Goal: Task Accomplishment & Management: Use online tool/utility

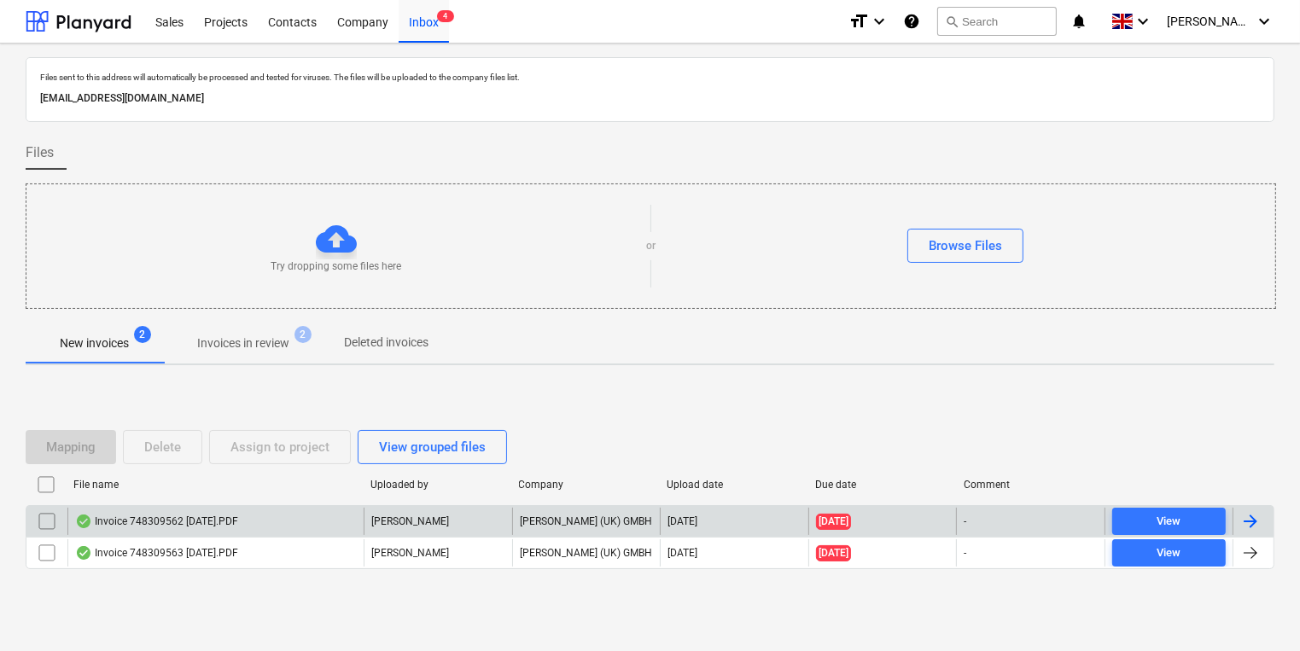
click at [283, 526] on div "Invoice 748309562 [DATE].PDF" at bounding box center [215, 521] width 296 height 27
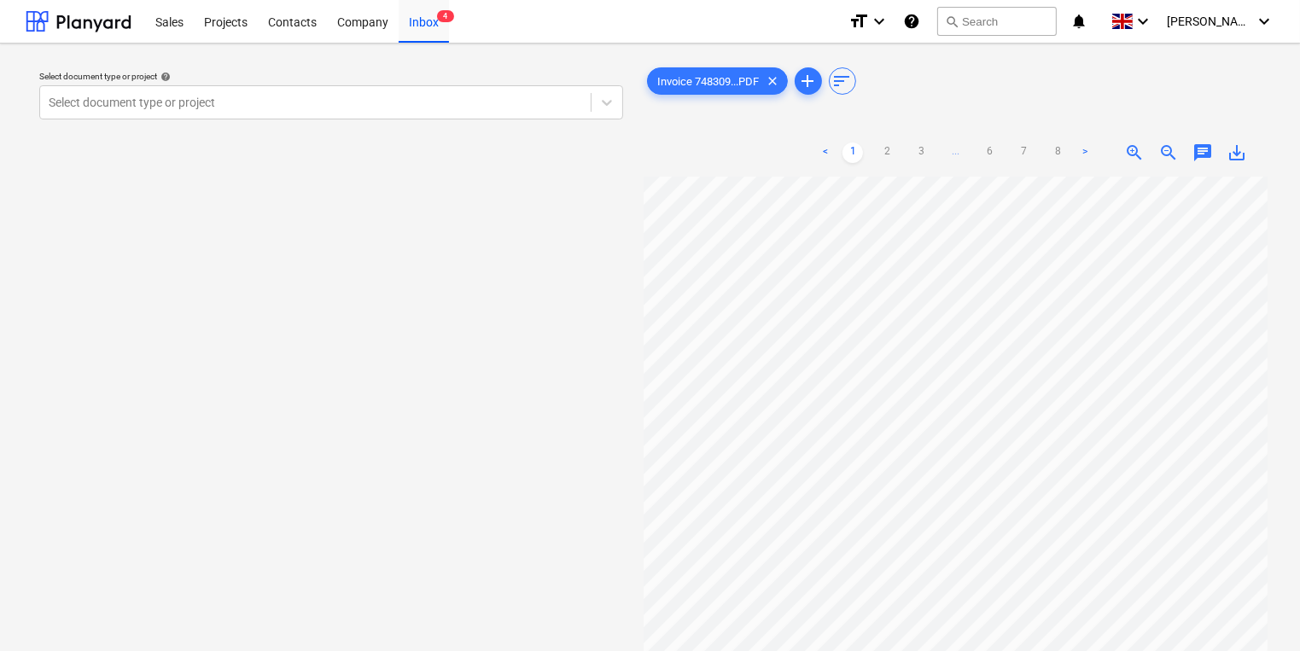
click at [895, 166] on div "< 1 2 3 ... 6 7 8 >" at bounding box center [955, 153] width 280 height 48
click at [878, 161] on link "2" at bounding box center [887, 153] width 20 height 20
click at [912, 150] on link "3" at bounding box center [921, 153] width 20 height 20
click at [937, 162] on link "4" at bounding box center [938, 153] width 20 height 20
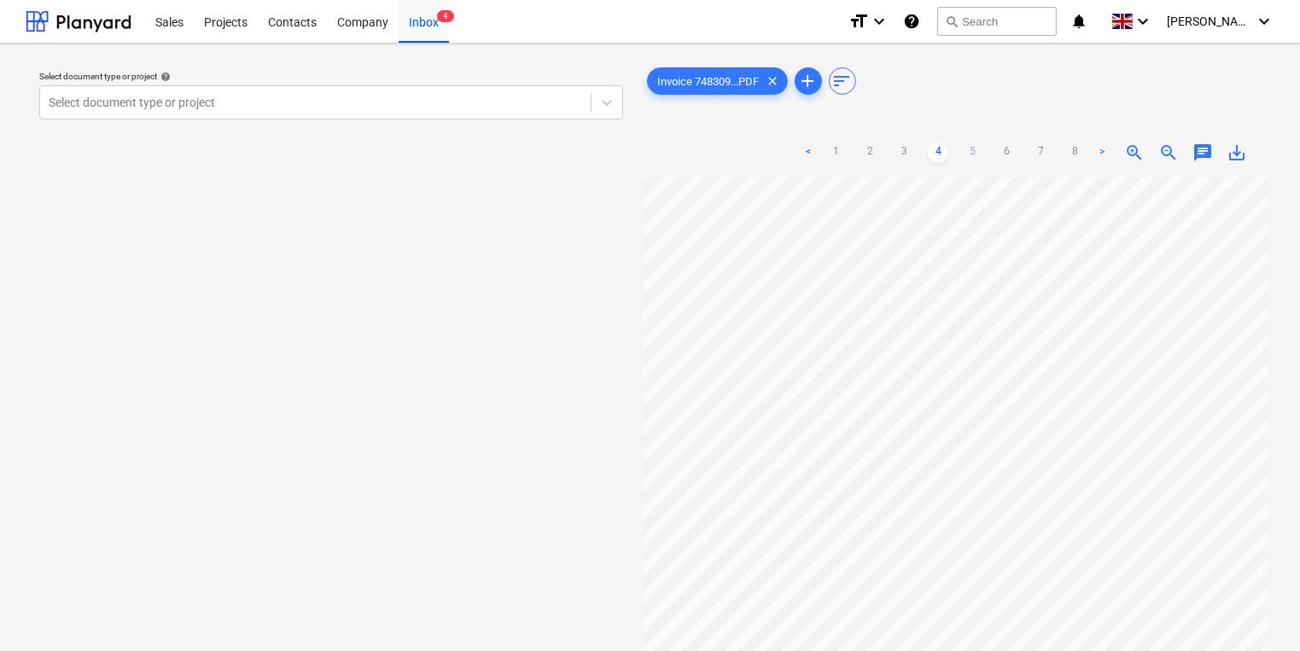
click at [978, 159] on link "5" at bounding box center [972, 153] width 20 height 20
click at [988, 152] on ul "< 1 2 3 4 5 6 7 8 >" at bounding box center [955, 153] width 314 height 20
click at [1021, 151] on ul "< 1 2 3 4 5 6 7 8 >" at bounding box center [955, 153] width 314 height 20
drag, startPoint x: 1107, startPoint y: 151, endPoint x: 1096, endPoint y: 152, distance: 11.1
click at [1108, 151] on link ">" at bounding box center [1102, 153] width 20 height 20
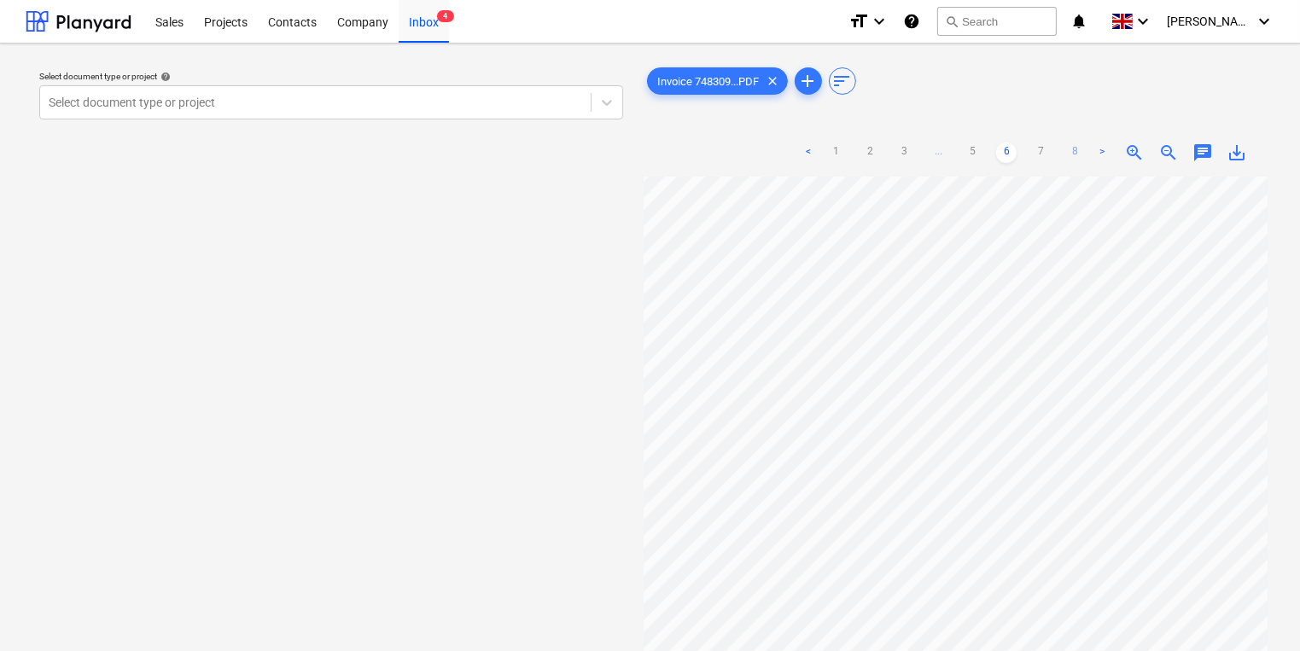
click at [1074, 152] on link "8" at bounding box center [1074, 153] width 20 height 20
click at [1085, 152] on link ">" at bounding box center [1085, 153] width 20 height 20
click at [1034, 147] on link "7" at bounding box center [1023, 153] width 20 height 20
click at [1056, 149] on link "8" at bounding box center [1057, 153] width 20 height 20
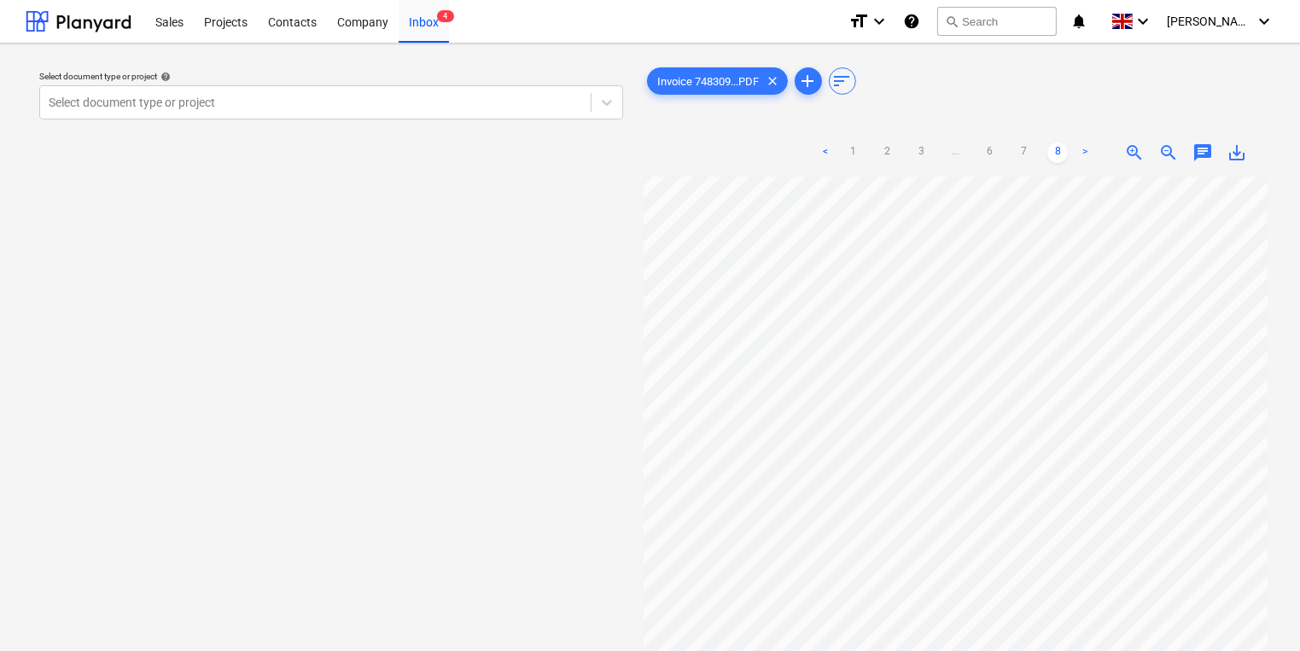
scroll to position [14, 0]
click at [1266, 321] on div at bounding box center [956, 478] width 625 height 603
click at [1274, 365] on div "Invoice 748309...PDF clear add sort < 1 2 3 ... 6 7 8 > zoom_in zoom_out chat 0…" at bounding box center [956, 422] width 638 height 730
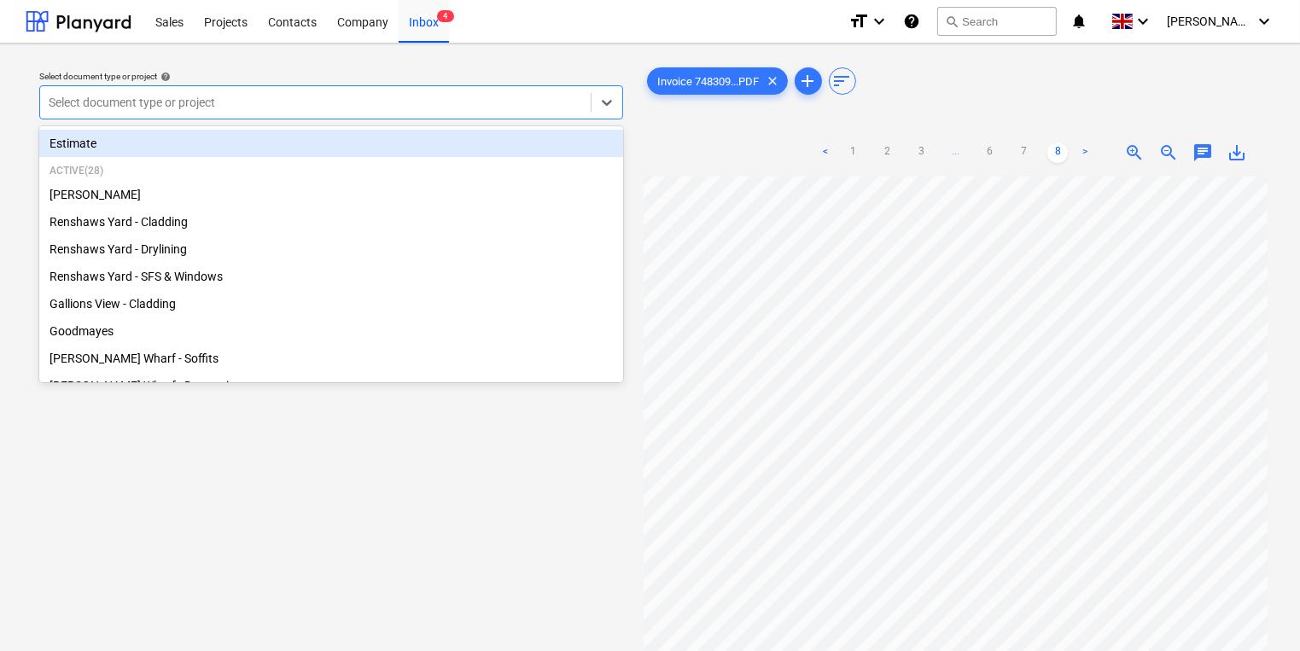
click at [248, 106] on div at bounding box center [315, 102] width 533 height 17
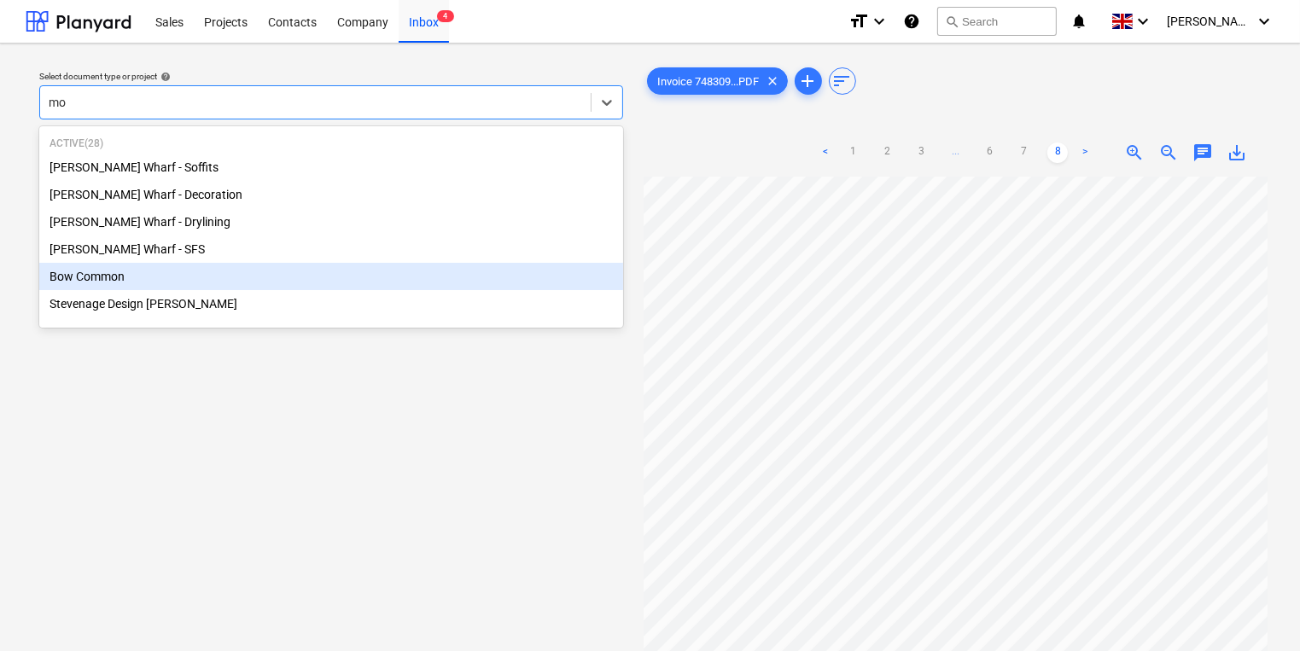
type input "m"
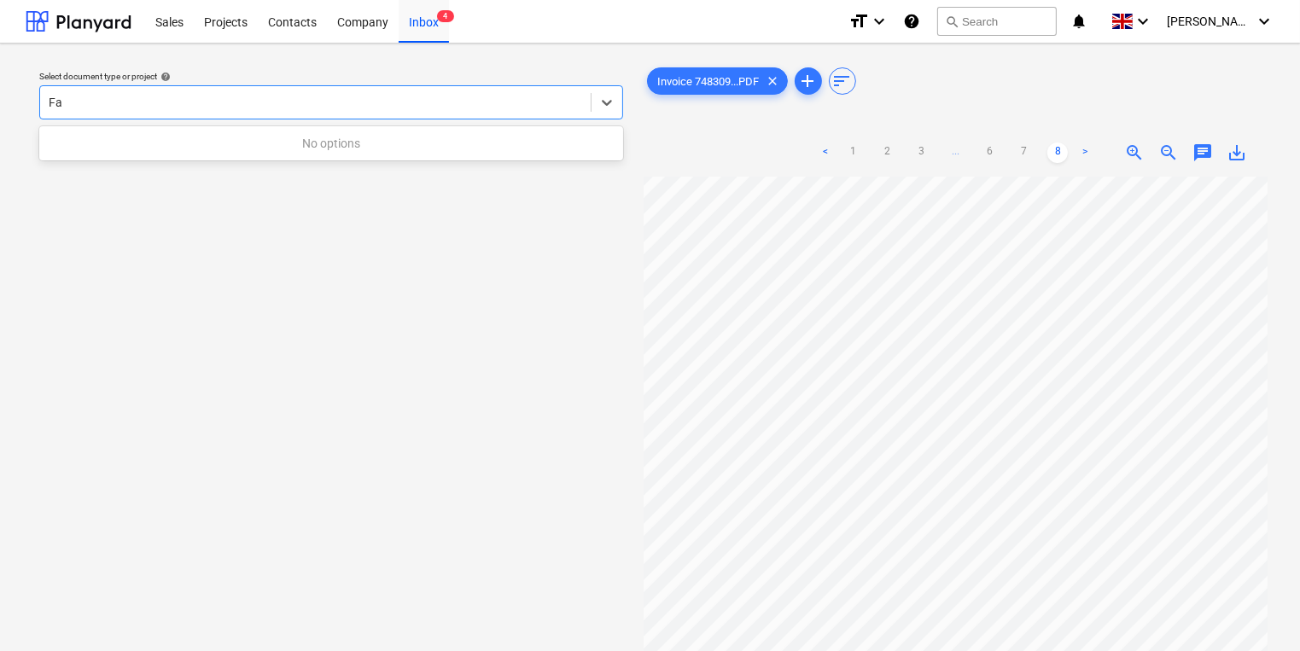
type input "F"
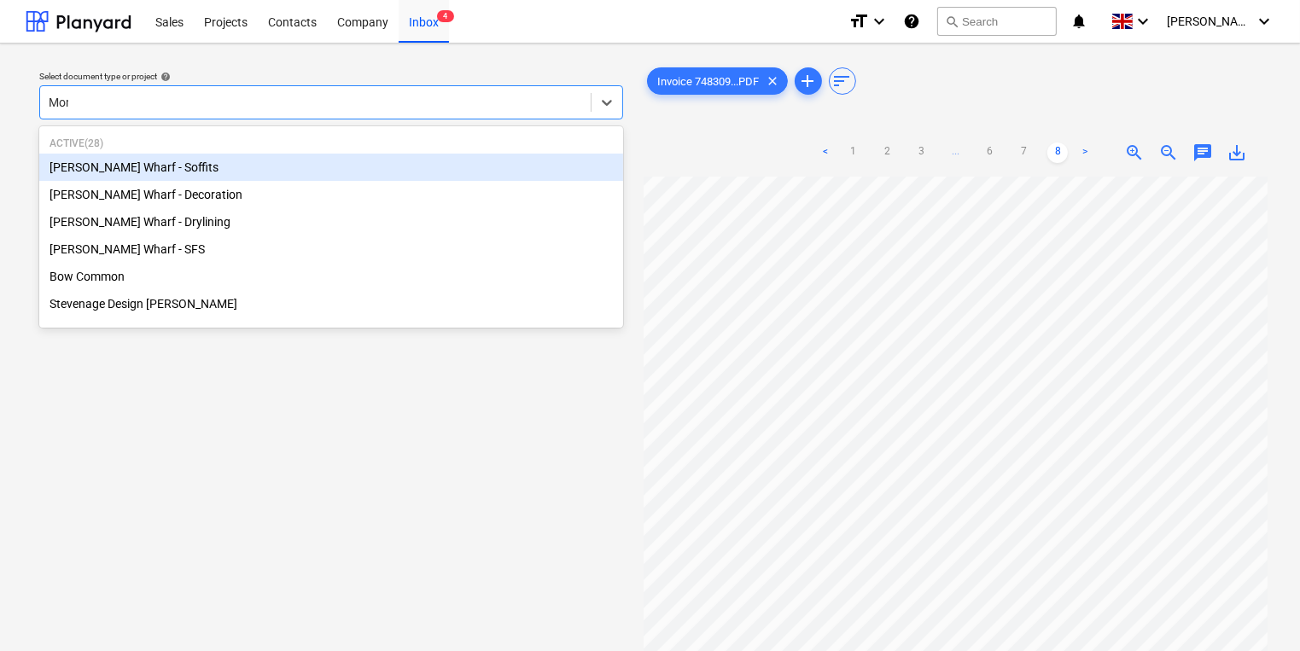
type input "Mont"
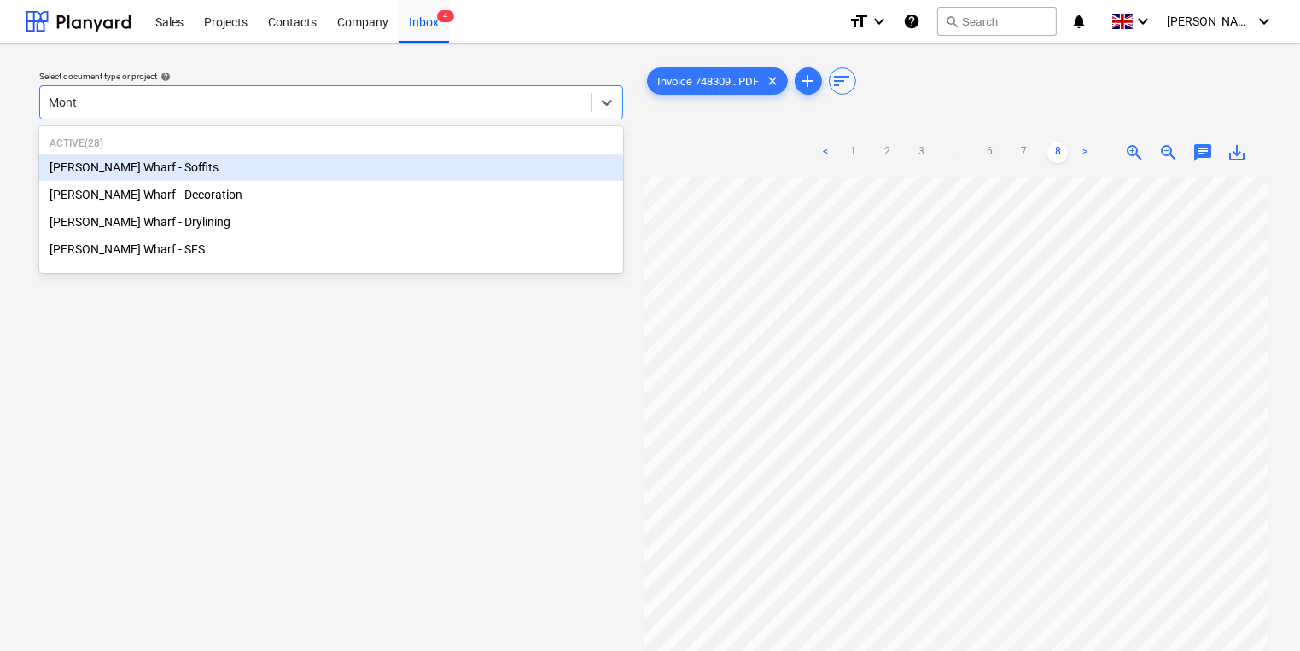
click at [218, 166] on div "[PERSON_NAME] Wharf - Soffits" at bounding box center [331, 167] width 584 height 27
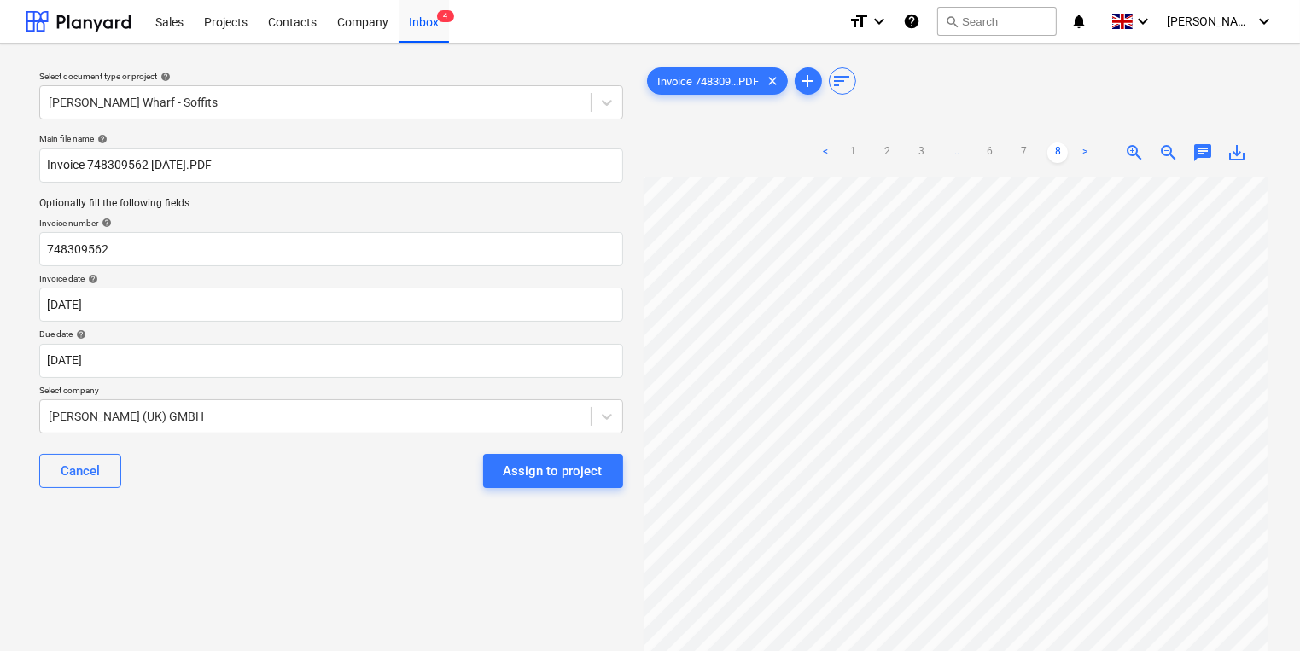
scroll to position [15, 282]
click at [851, 149] on link "1" at bounding box center [852, 153] width 20 height 20
click at [1063, 145] on link "8" at bounding box center [1057, 153] width 20 height 20
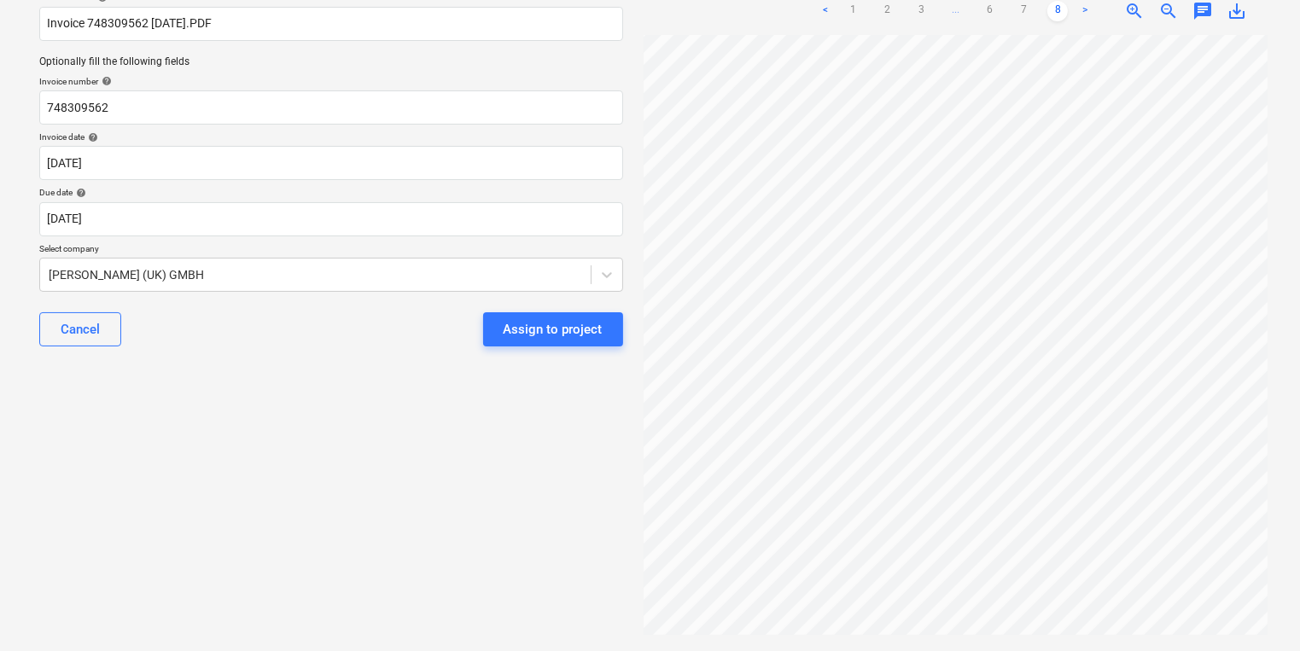
scroll to position [149, 0]
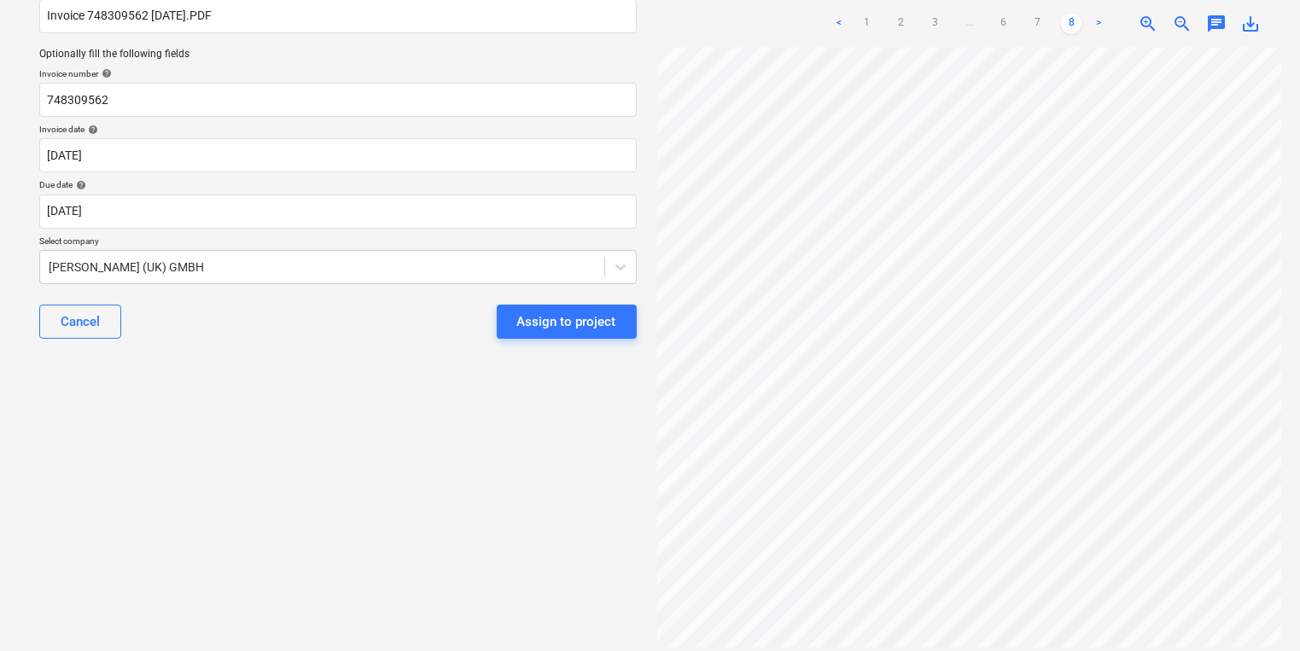
drag, startPoint x: 544, startPoint y: 329, endPoint x: 417, endPoint y: 398, distance: 143.6
click at [417, 398] on div "Select document type or project help [PERSON_NAME] Wharf - Soffits Main file na…" at bounding box center [338, 273] width 625 height 730
click at [529, 315] on div "Assign to project" at bounding box center [566, 322] width 99 height 22
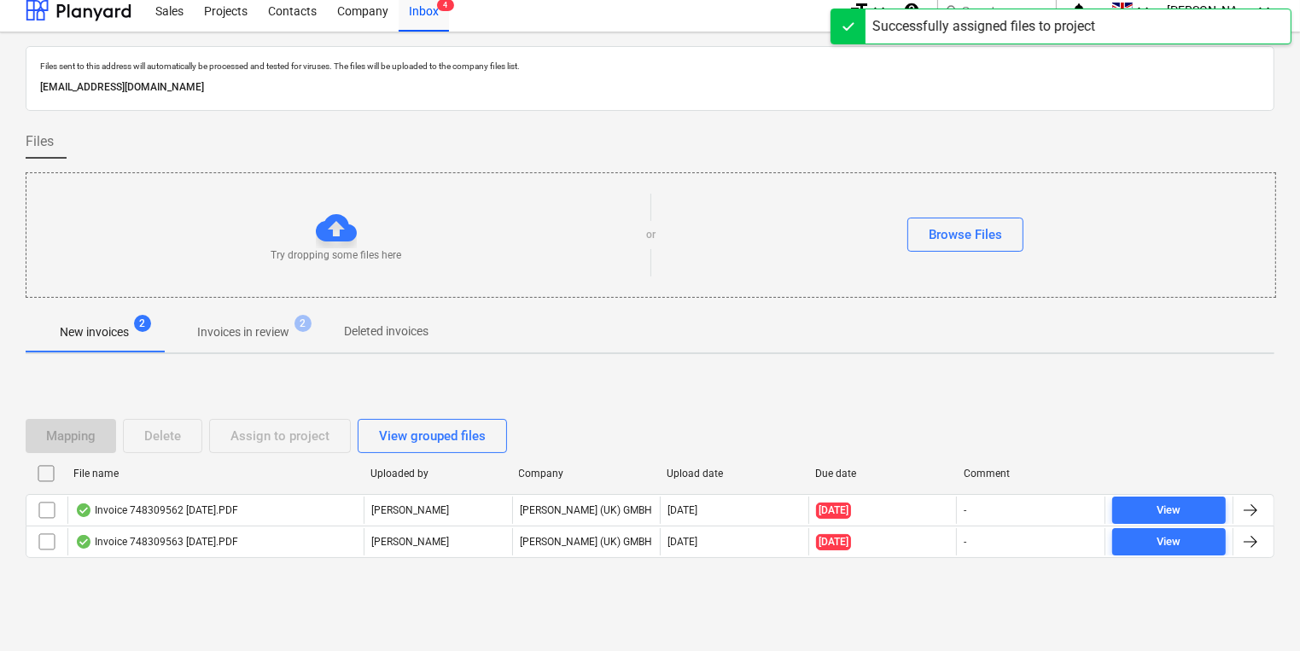
scroll to position [9, 0]
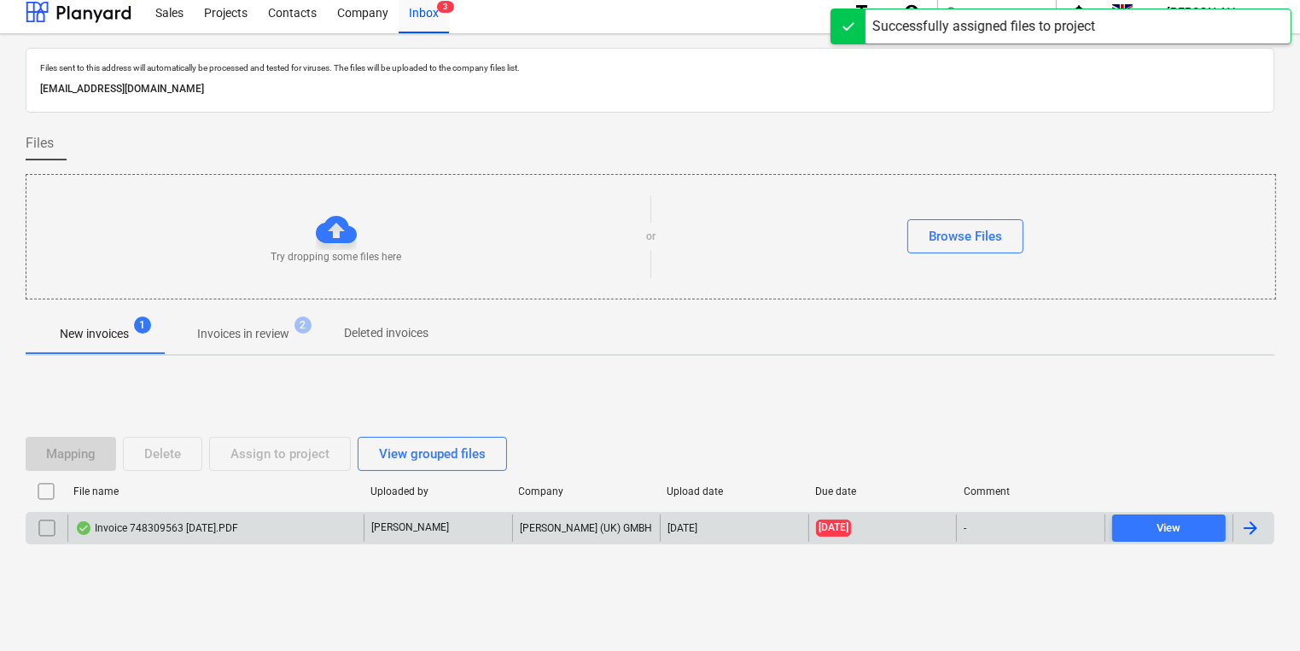
click at [350, 533] on div "Invoice 748309563 [DATE].PDF" at bounding box center [215, 528] width 296 height 27
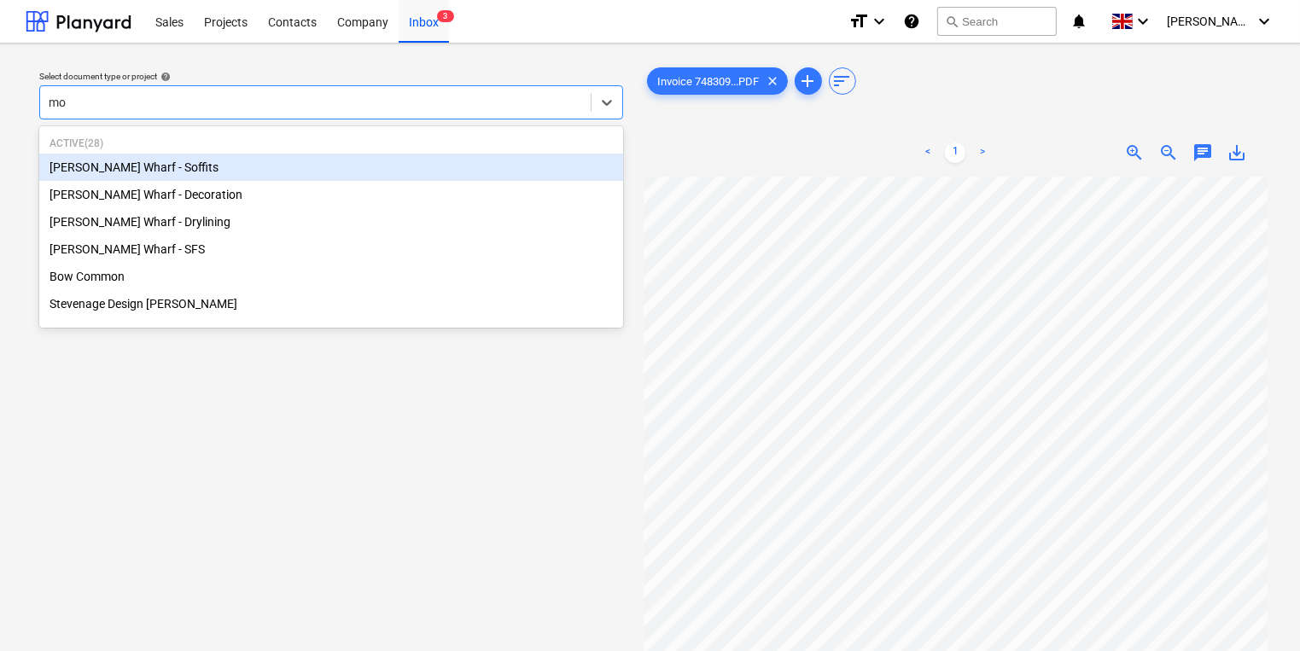
type input "mon"
click at [247, 174] on div "[PERSON_NAME] Wharf - Soffits" at bounding box center [331, 167] width 584 height 27
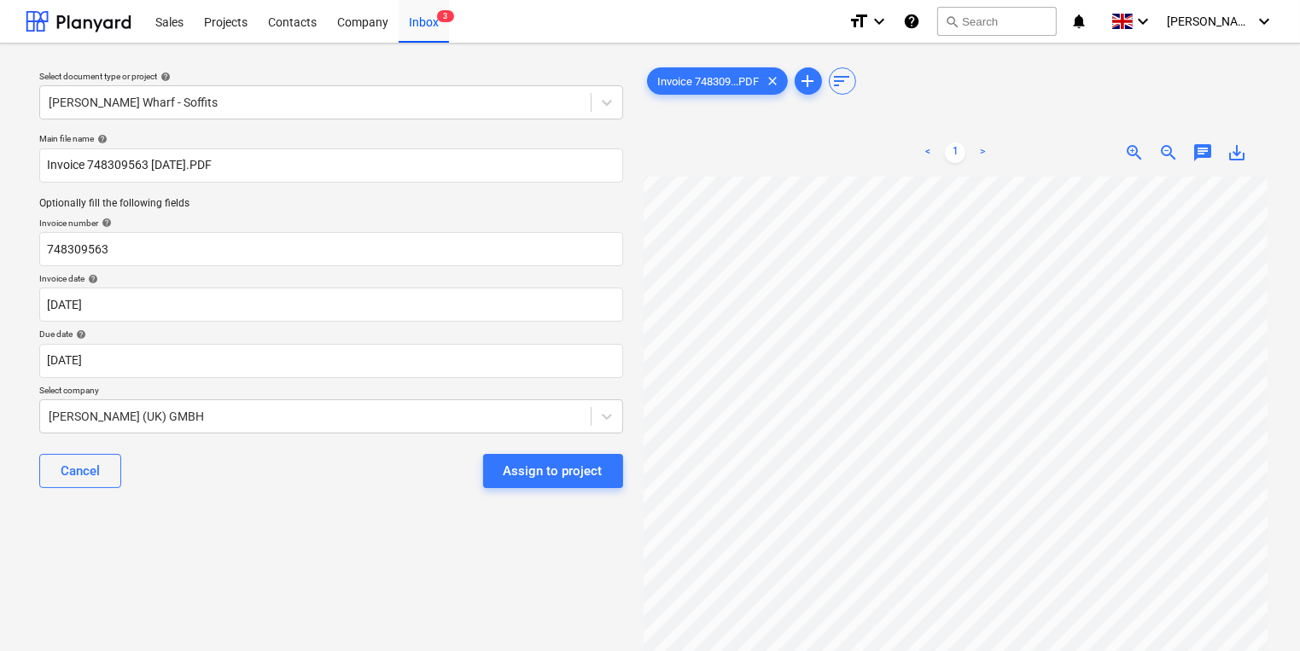
scroll to position [0, 210]
click at [537, 470] on div "Assign to project" at bounding box center [553, 471] width 99 height 22
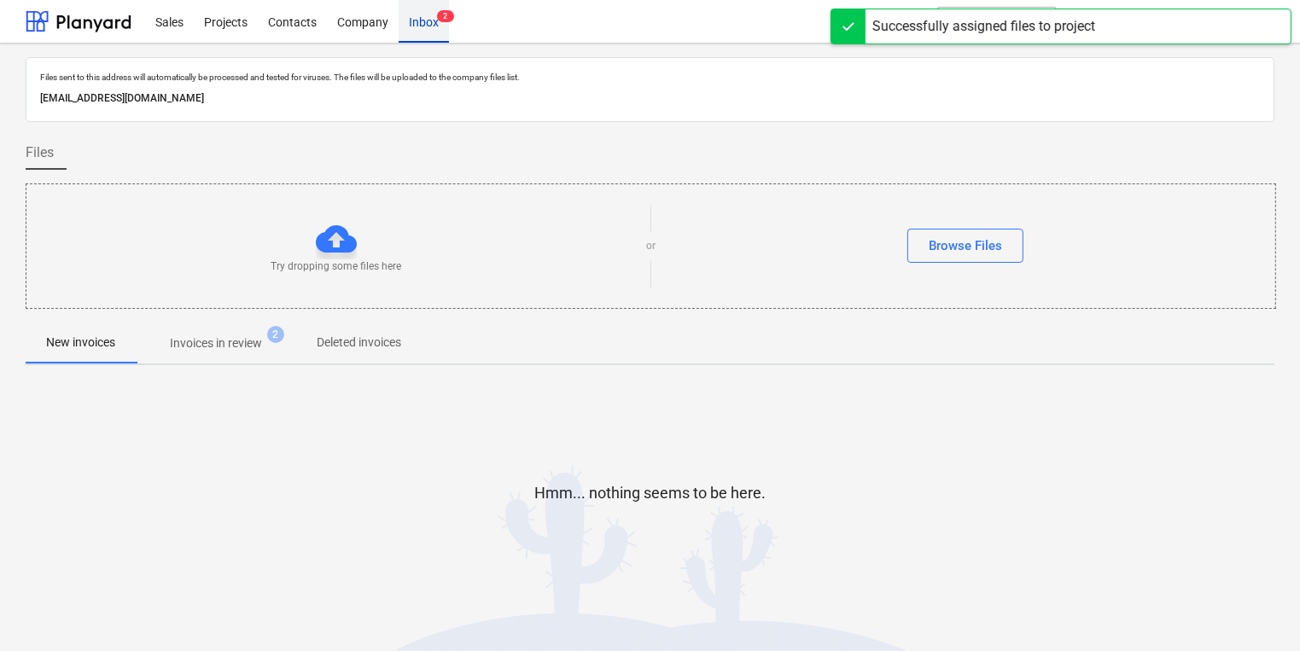
click at [420, 23] on div "Inbox 2" at bounding box center [424, 21] width 50 height 44
click at [421, 20] on div "Inbox 2" at bounding box center [424, 21] width 50 height 44
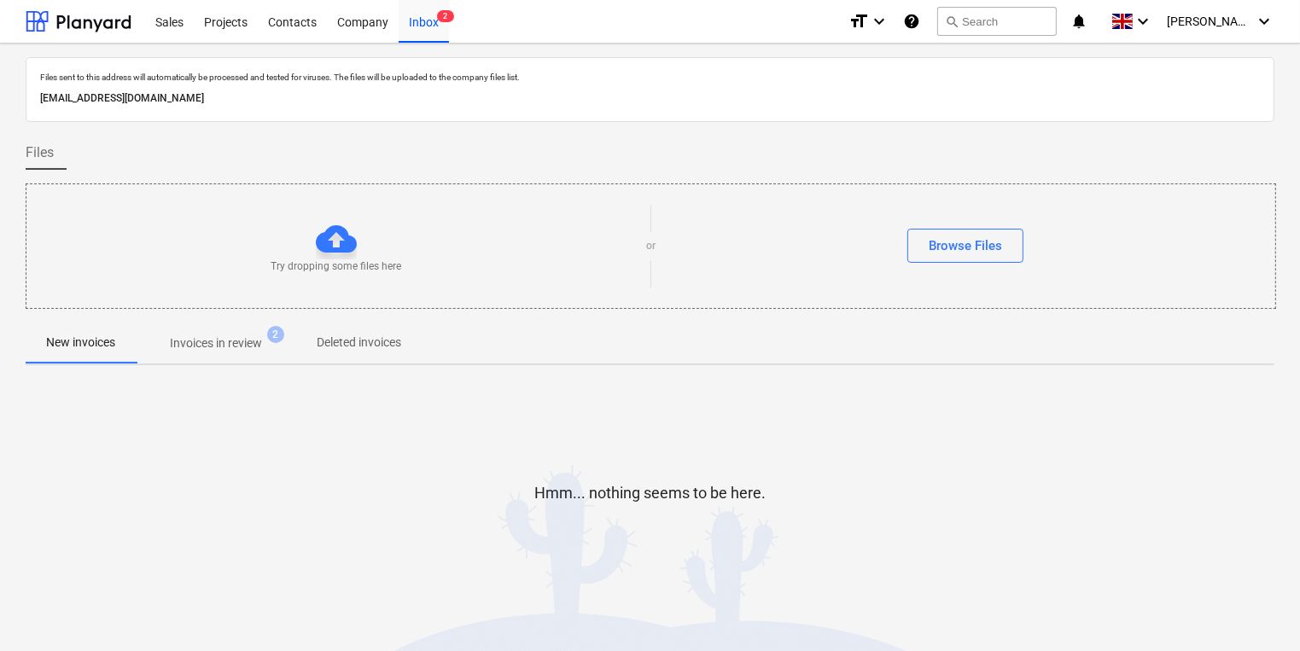
click at [256, 341] on p "Invoices in review" at bounding box center [216, 344] width 92 height 18
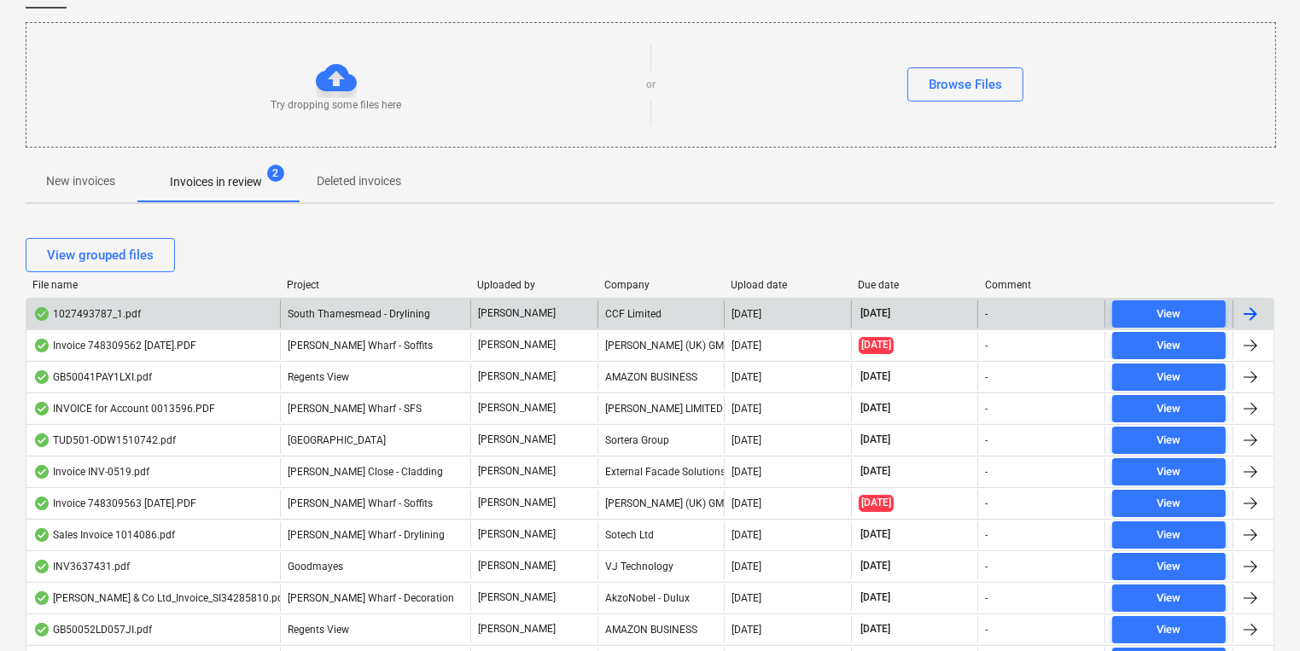
scroll to position [205, 0]
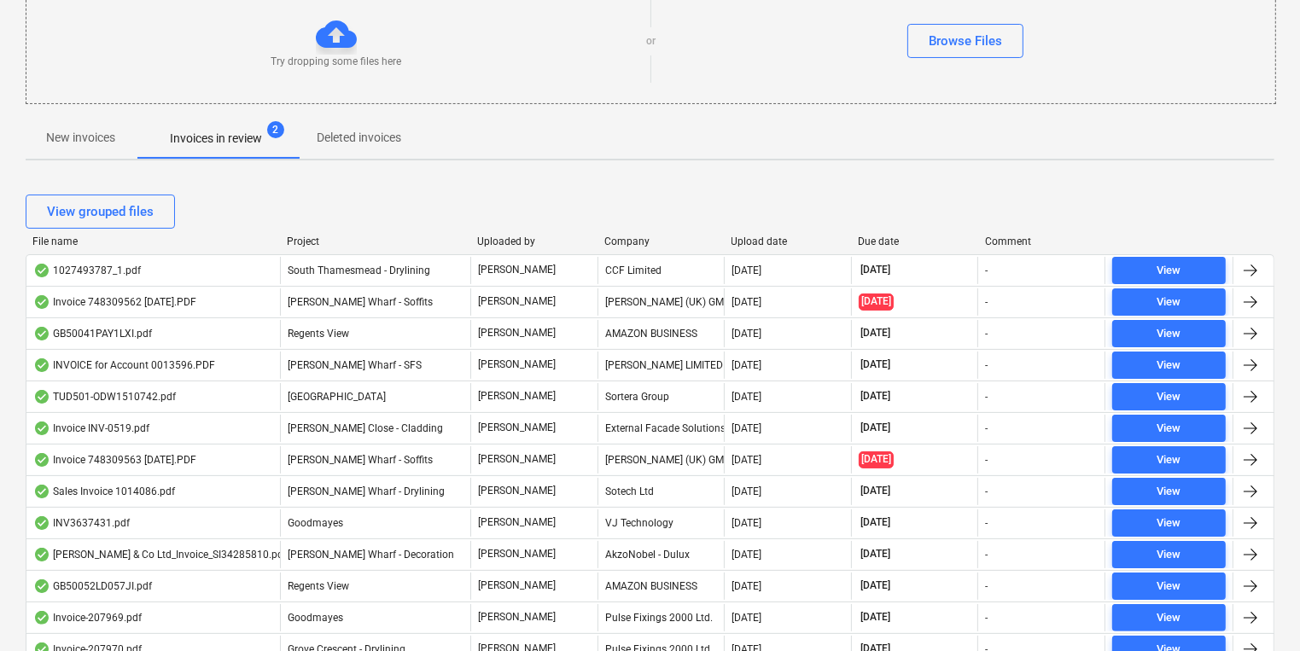
click at [576, 211] on div "View grouped files" at bounding box center [650, 212] width 1249 height 34
click at [106, 143] on p "New invoices" at bounding box center [80, 138] width 69 height 18
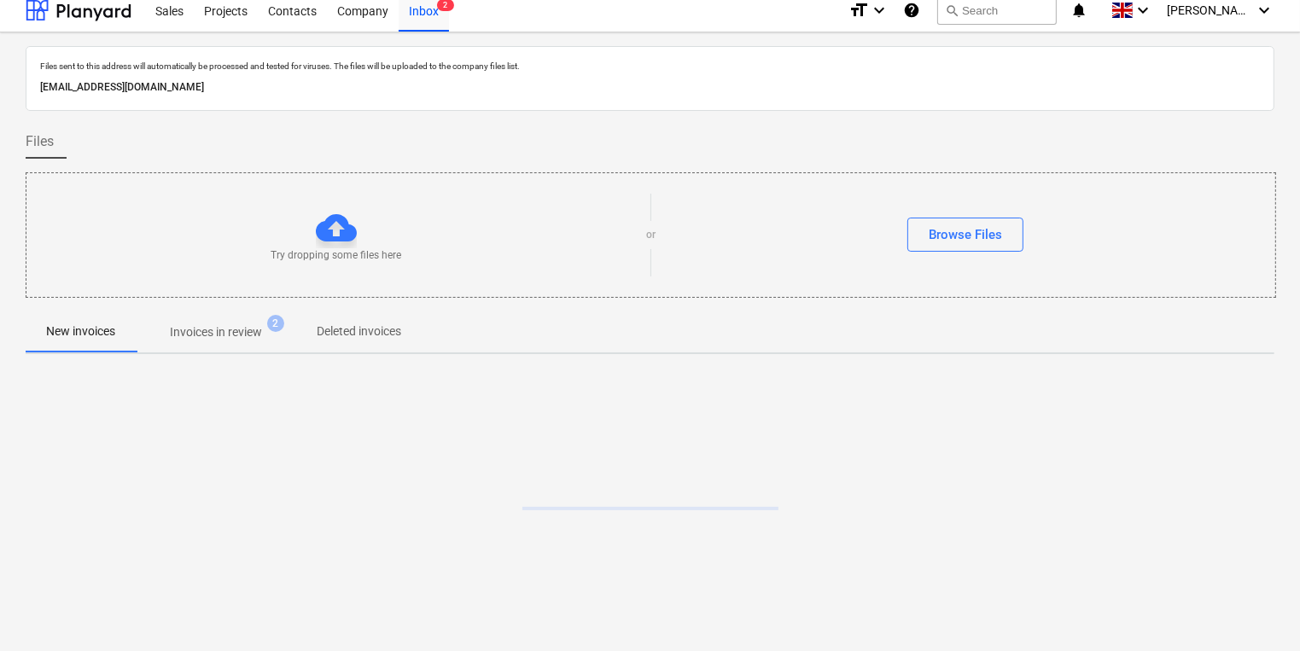
scroll to position [9, 0]
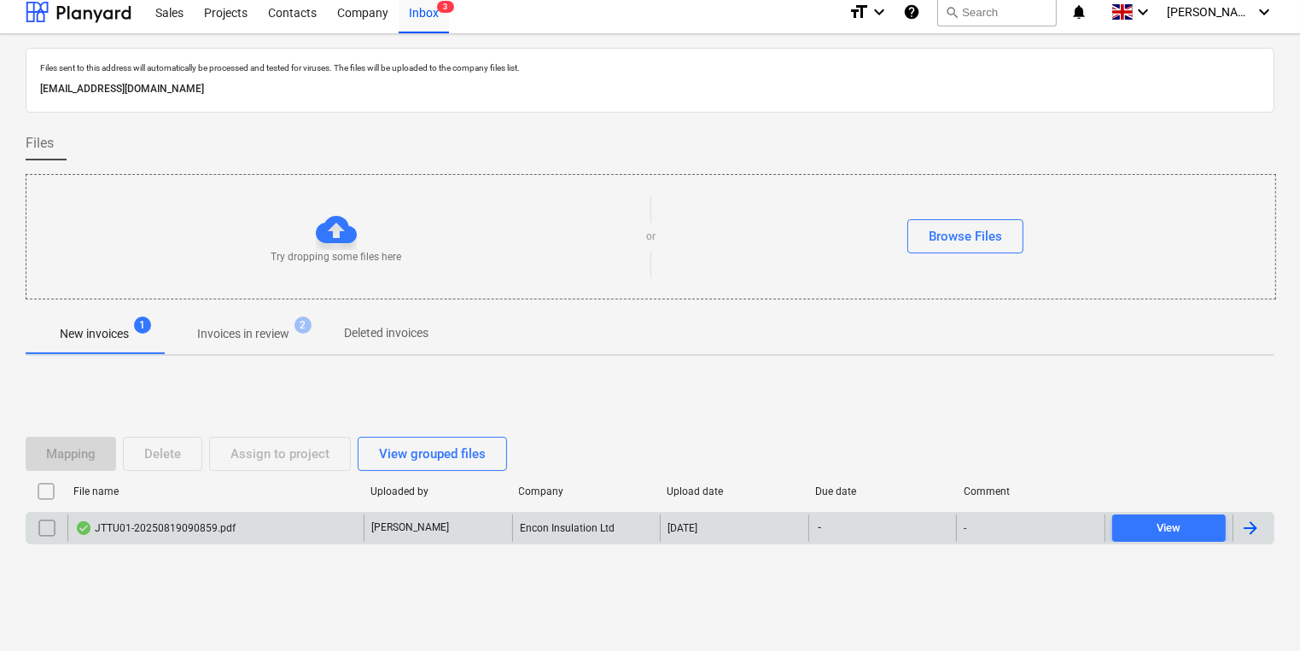
click at [279, 524] on div "JTTU01-20250819090859.pdf" at bounding box center [215, 528] width 296 height 27
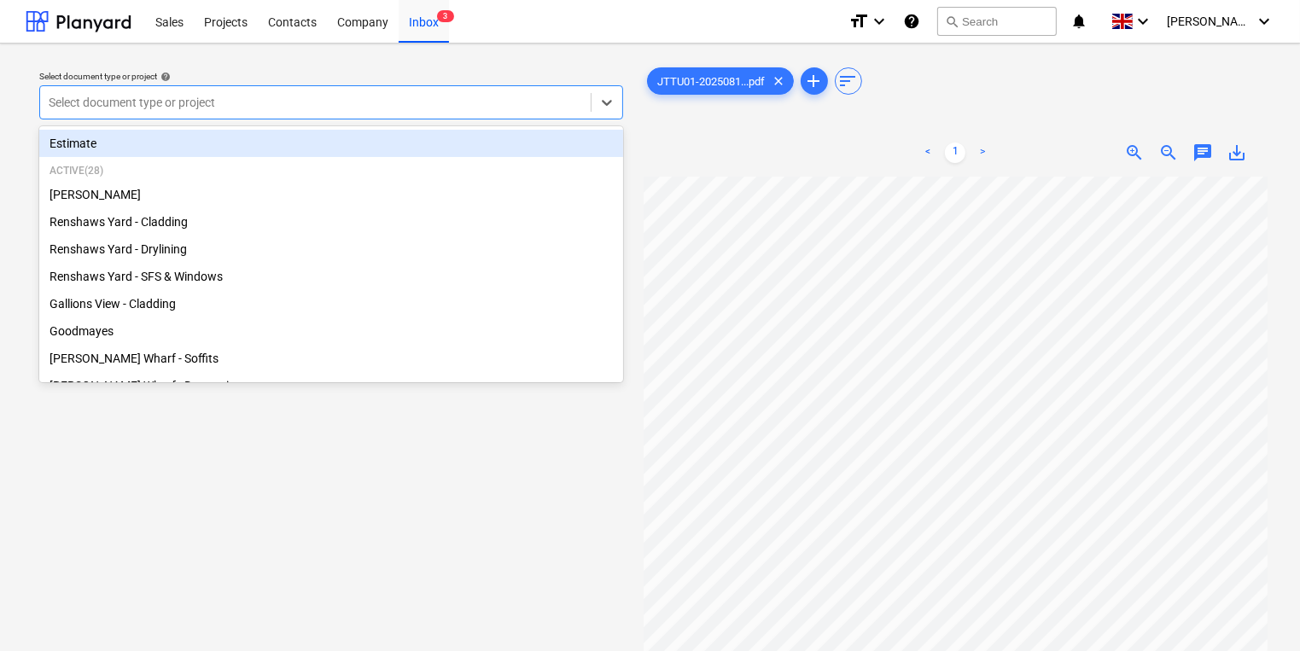
click at [448, 99] on div at bounding box center [315, 102] width 533 height 17
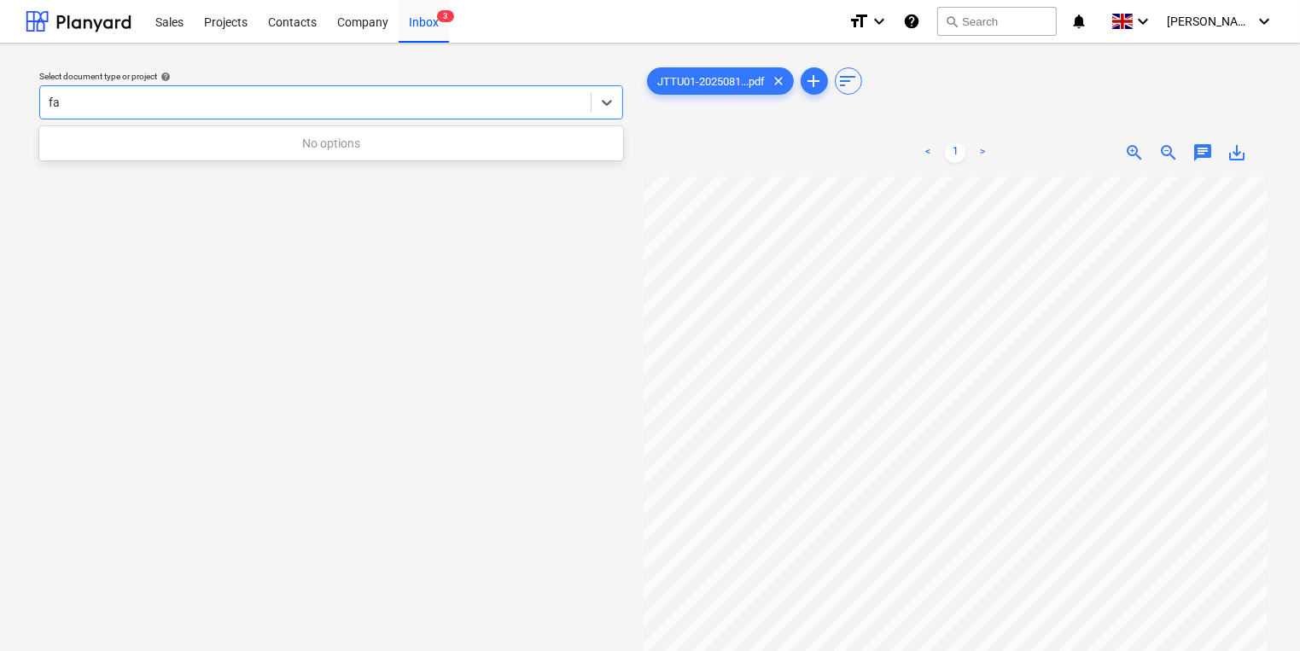
type input "f"
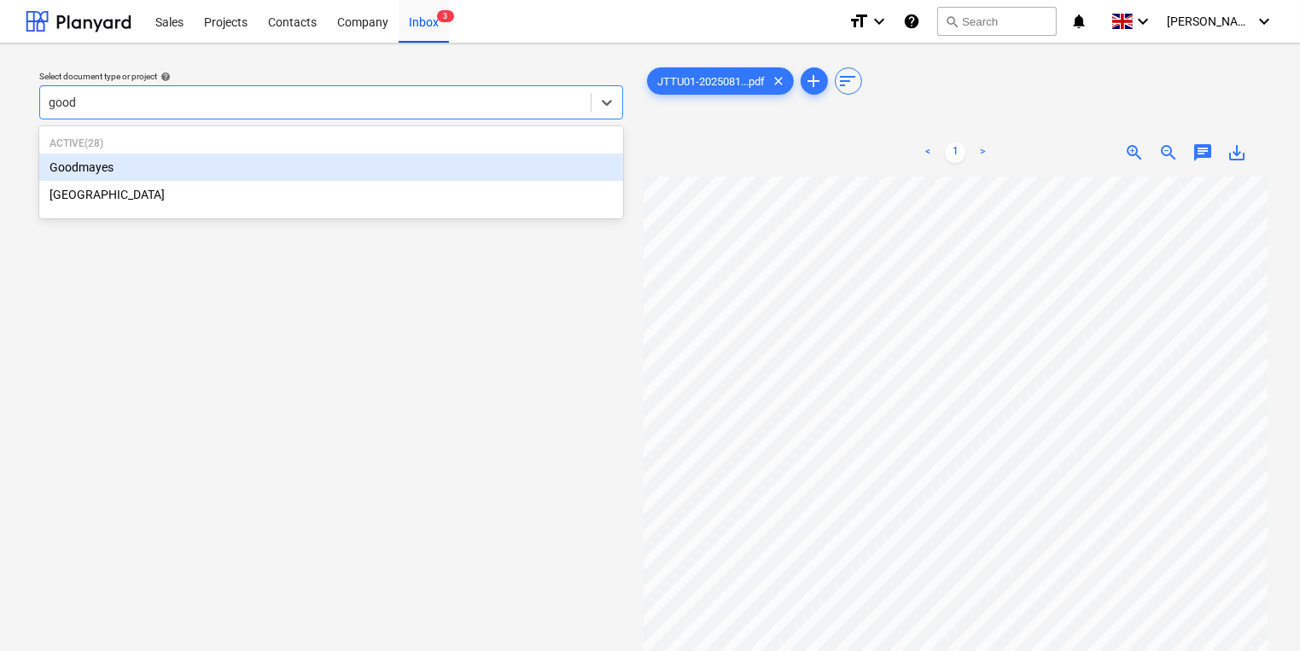
type input "goodm"
click at [442, 164] on div "Goodmayes" at bounding box center [331, 167] width 584 height 27
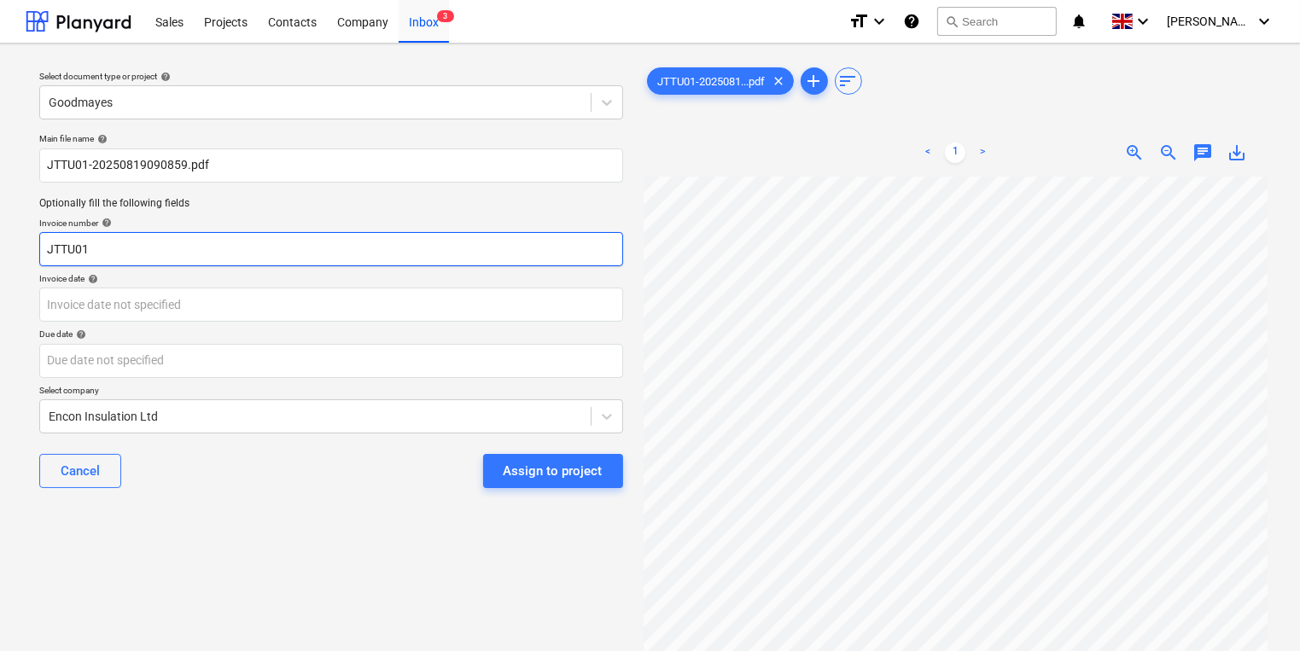
drag, startPoint x: 295, startPoint y: 259, endPoint x: 12, endPoint y: 255, distance: 283.4
click at [13, 255] on div "Select document type or project help Goodmayes Main file name help JTTU01-20250…" at bounding box center [650, 422] width 1300 height 757
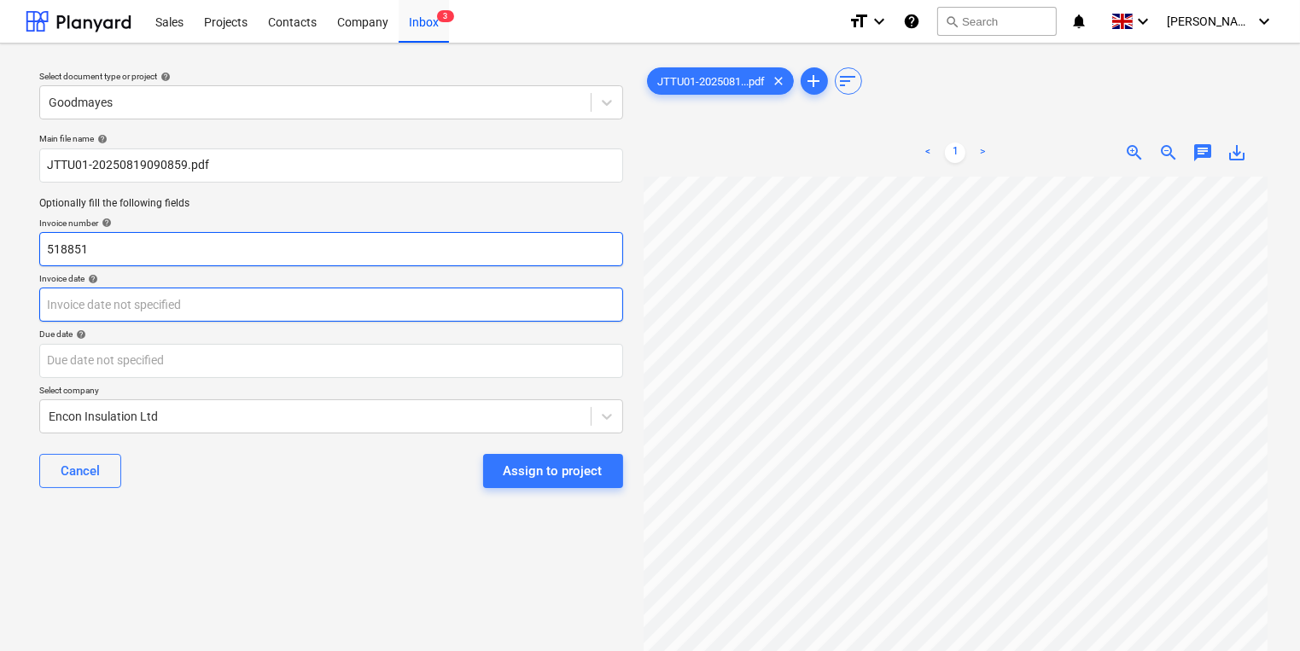
type input "518851"
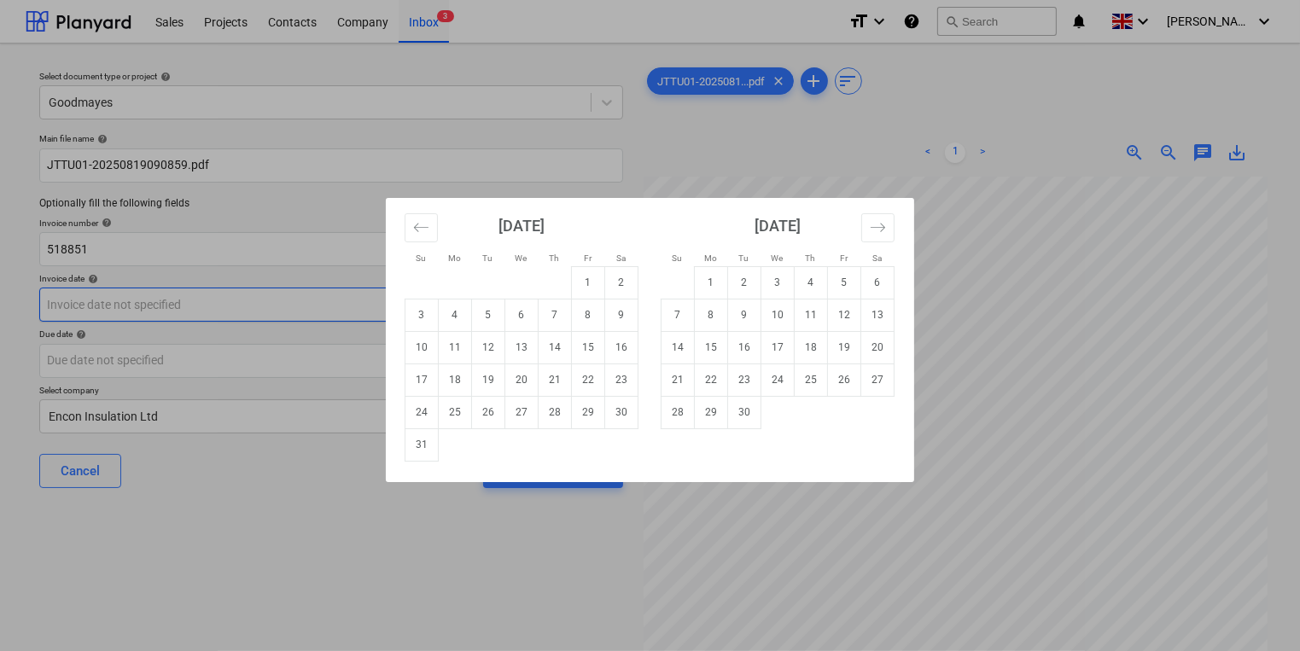
click at [107, 306] on body "Sales Projects Contacts Company Inbox 3 format_size keyboard_arrow_down help se…" at bounding box center [650, 325] width 1300 height 651
click at [449, 372] on td "18" at bounding box center [455, 380] width 33 height 32
type input "[DATE]"
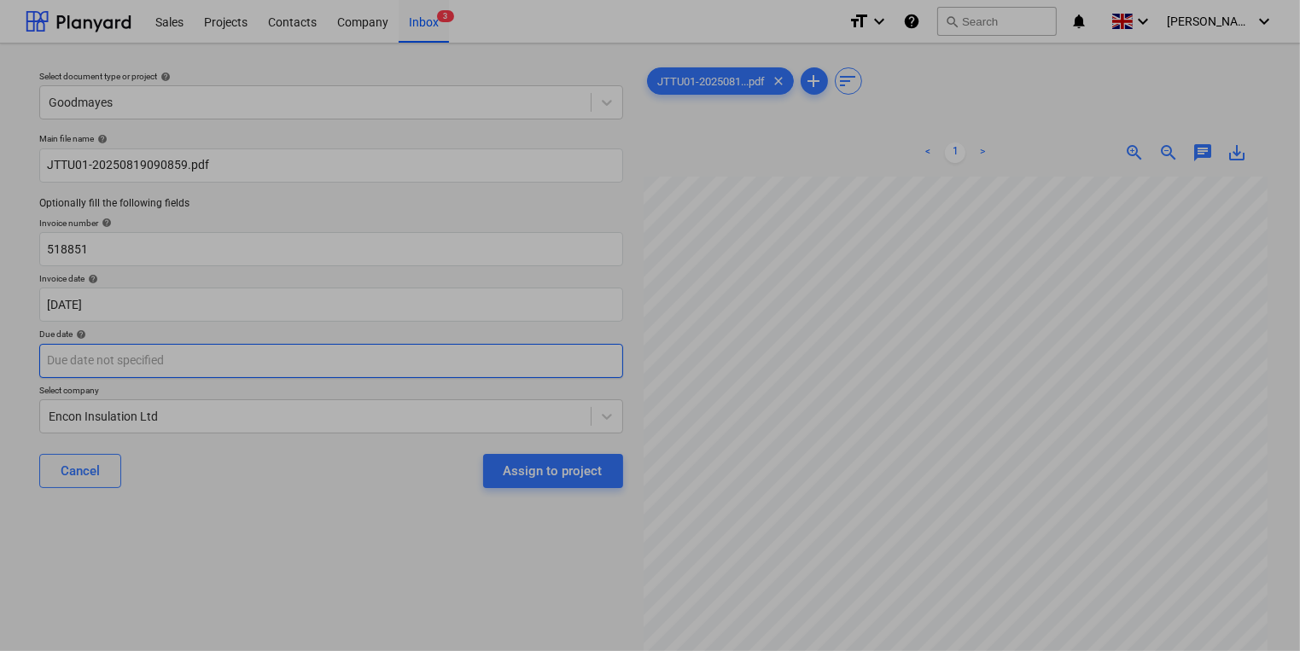
click at [443, 370] on body "Sales Projects Contacts Company Inbox 3 format_size keyboard_arrow_down help se…" at bounding box center [650, 325] width 1300 height 651
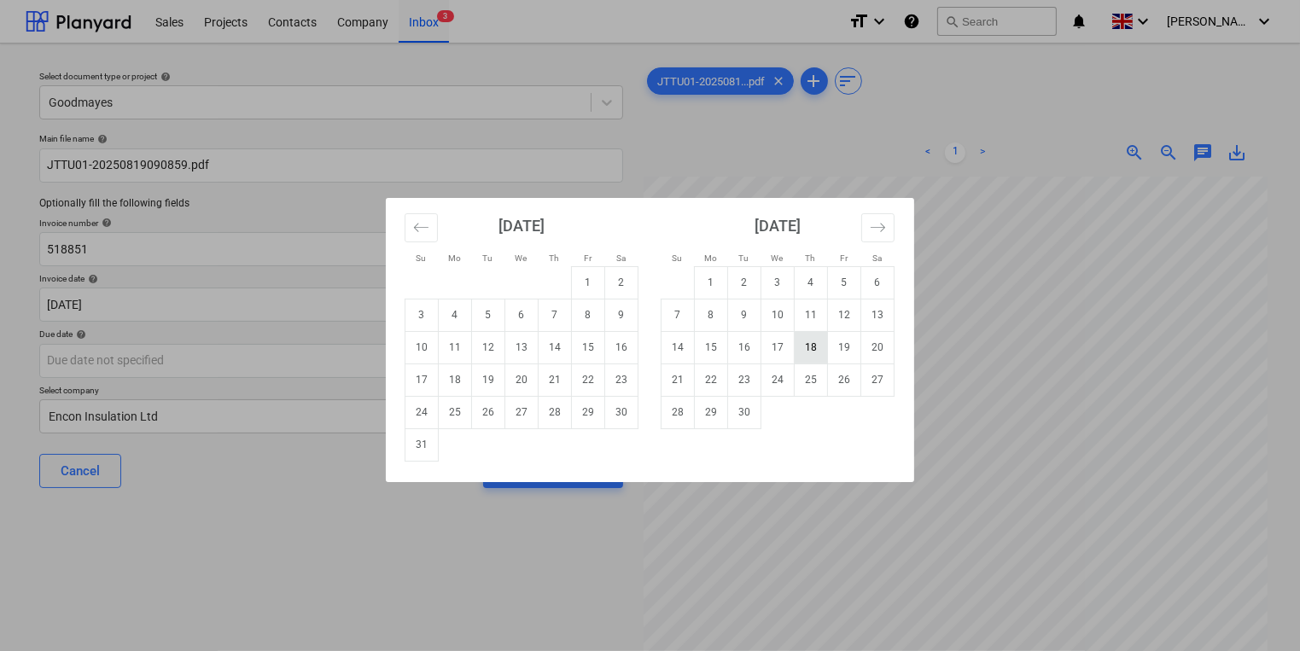
click at [795, 345] on td "18" at bounding box center [811, 347] width 33 height 32
type input "[DATE]"
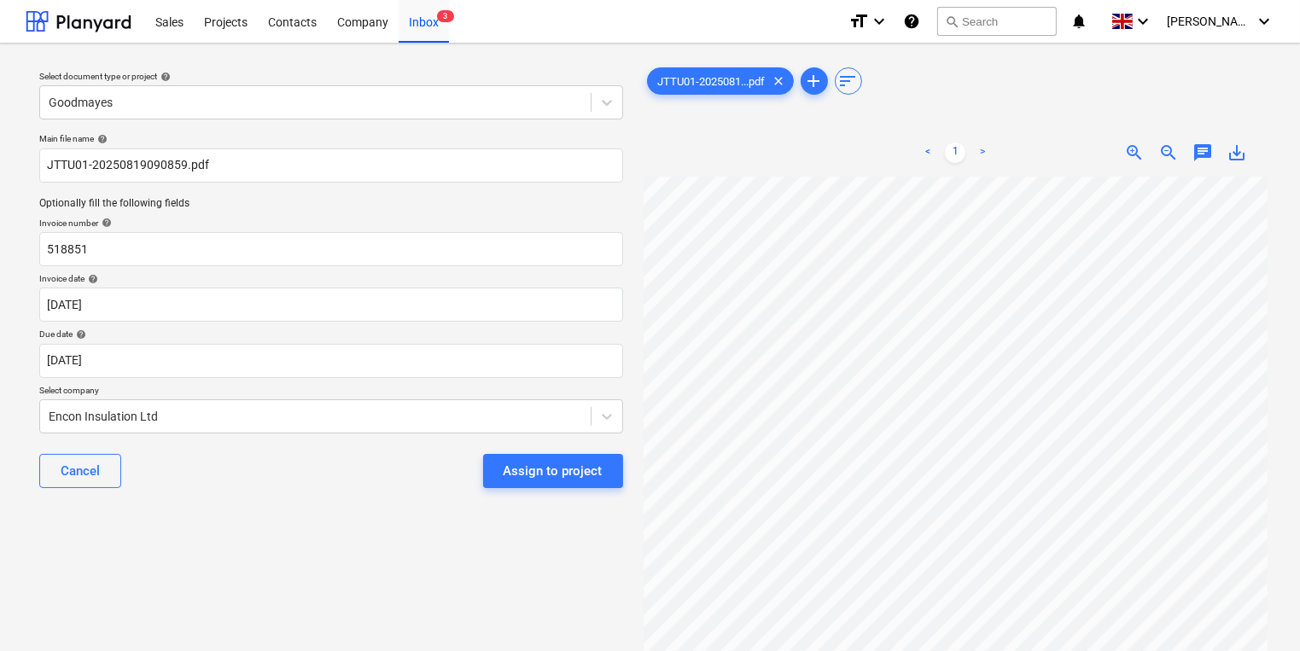
click at [440, 393] on p "Select company" at bounding box center [331, 392] width 584 height 15
click at [526, 466] on div "Assign to project" at bounding box center [553, 471] width 99 height 22
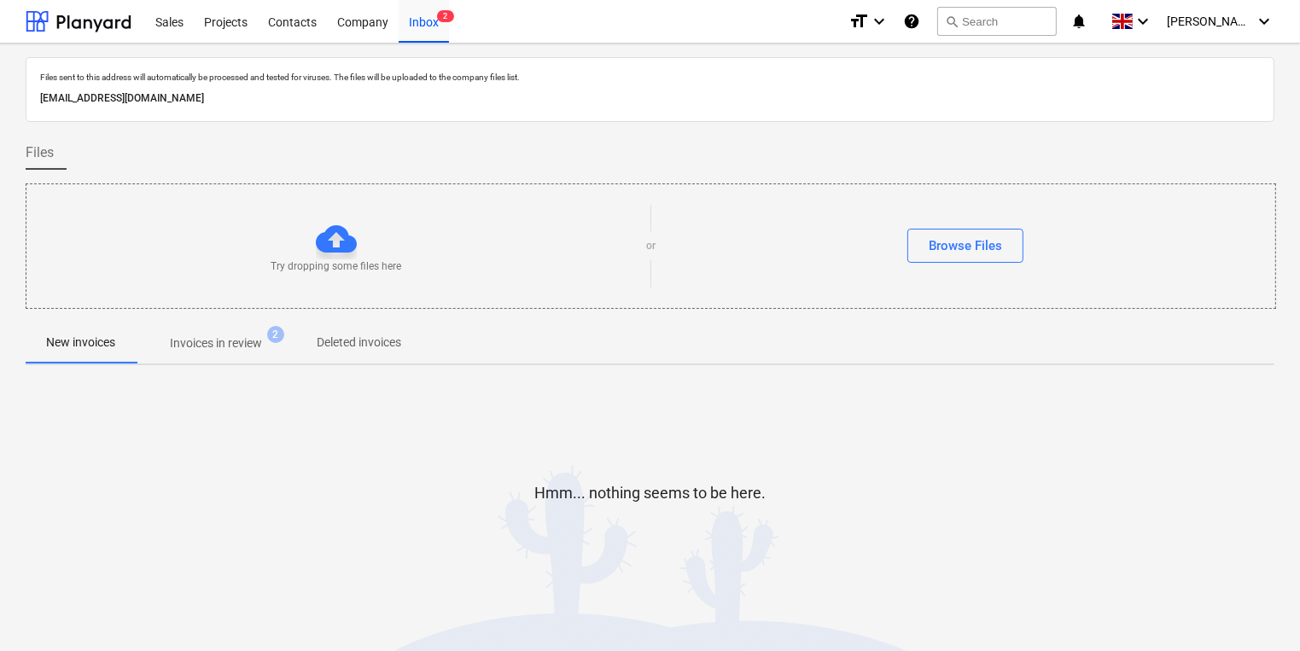
click at [220, 341] on p "Invoices in review" at bounding box center [216, 344] width 92 height 18
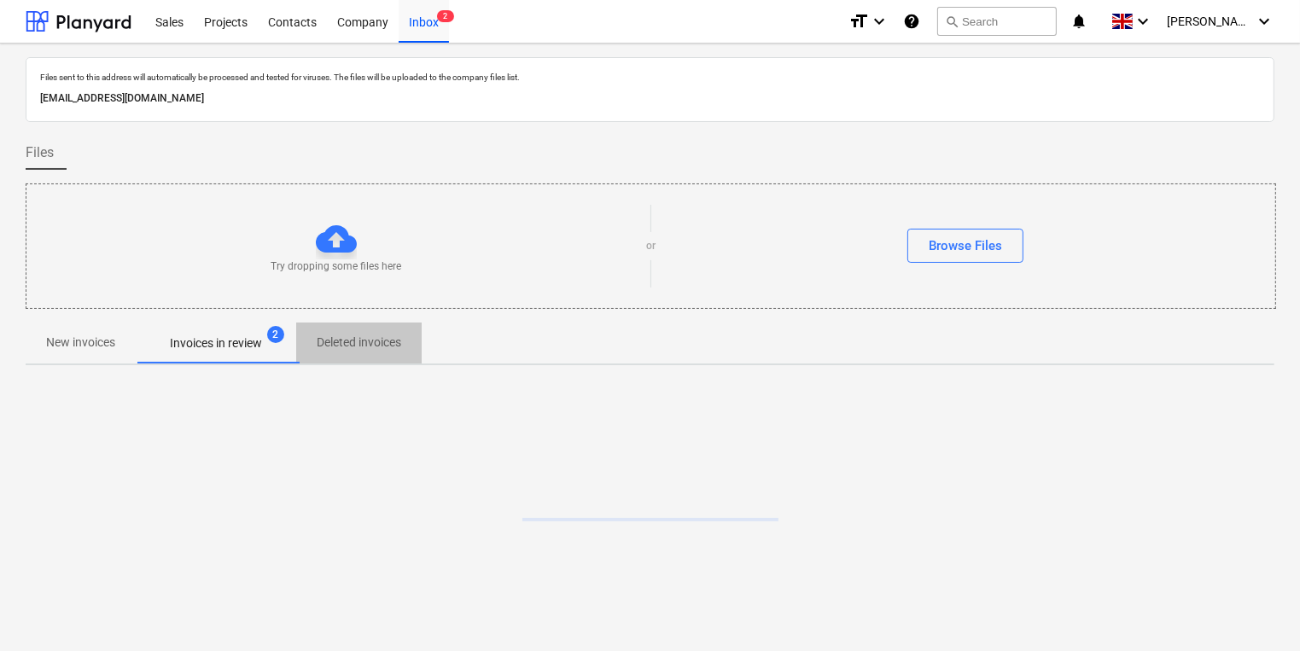
click at [394, 341] on p "Deleted invoices" at bounding box center [359, 343] width 85 height 18
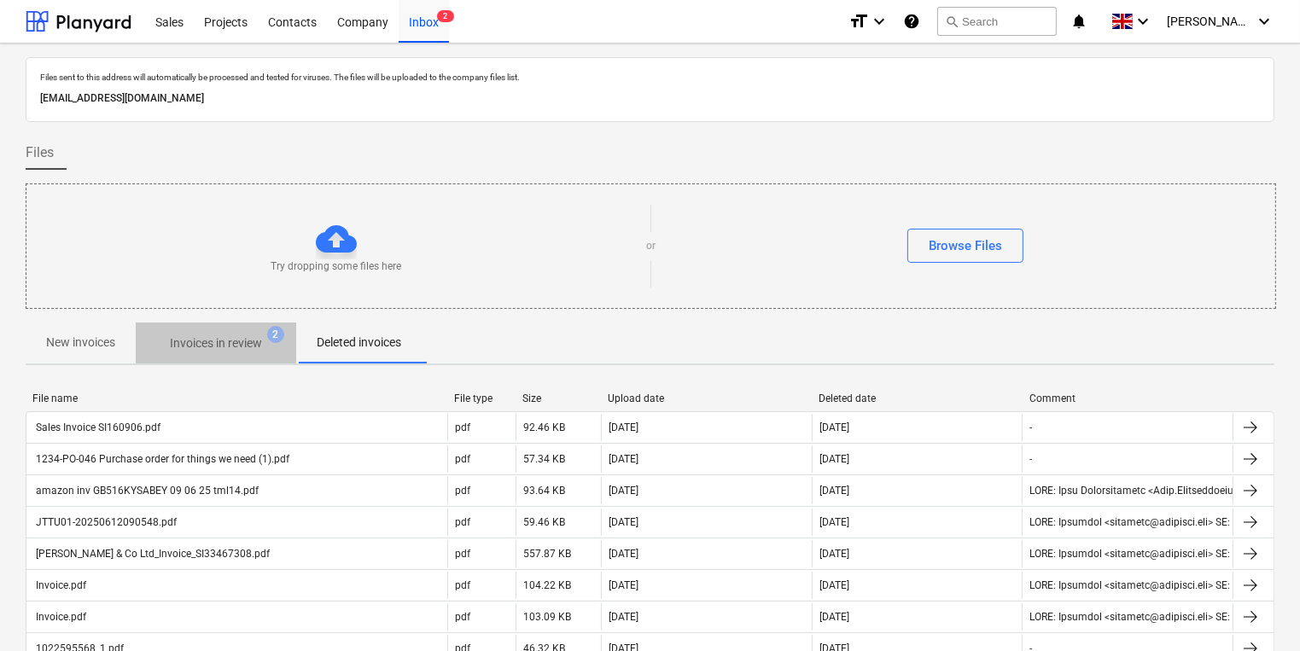
click at [220, 336] on p "Invoices in review" at bounding box center [216, 344] width 92 height 18
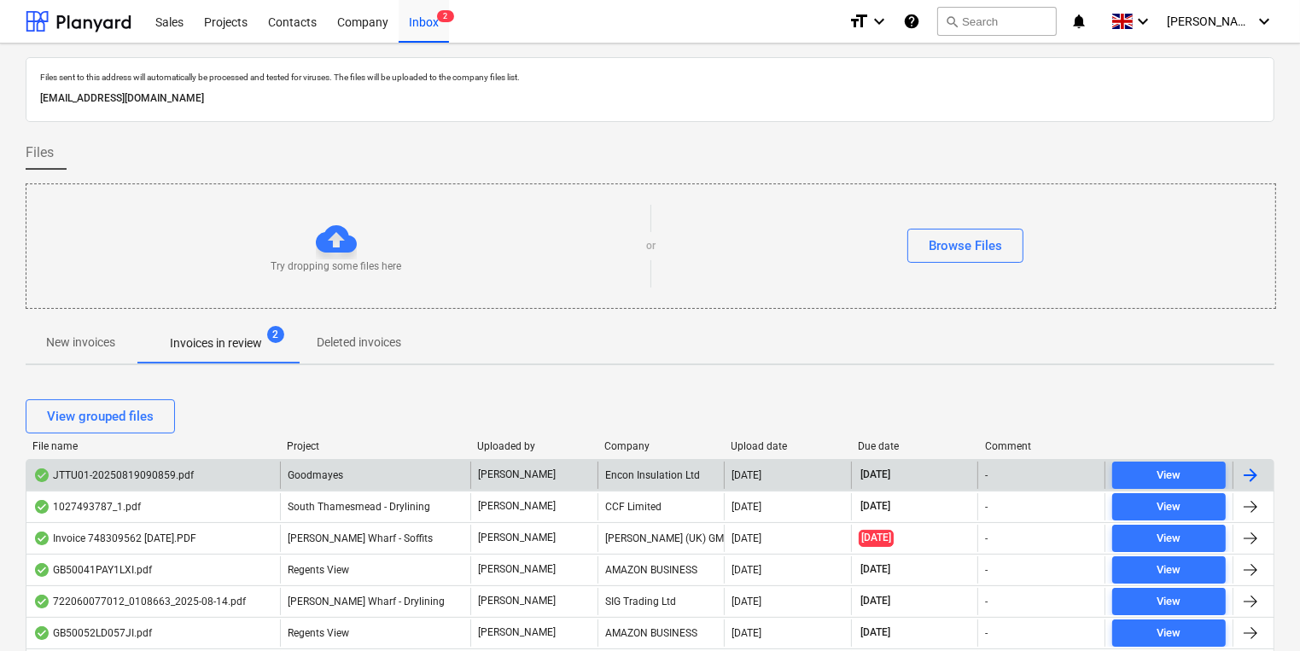
click at [801, 462] on div "[DATE]" at bounding box center [787, 475] width 127 height 27
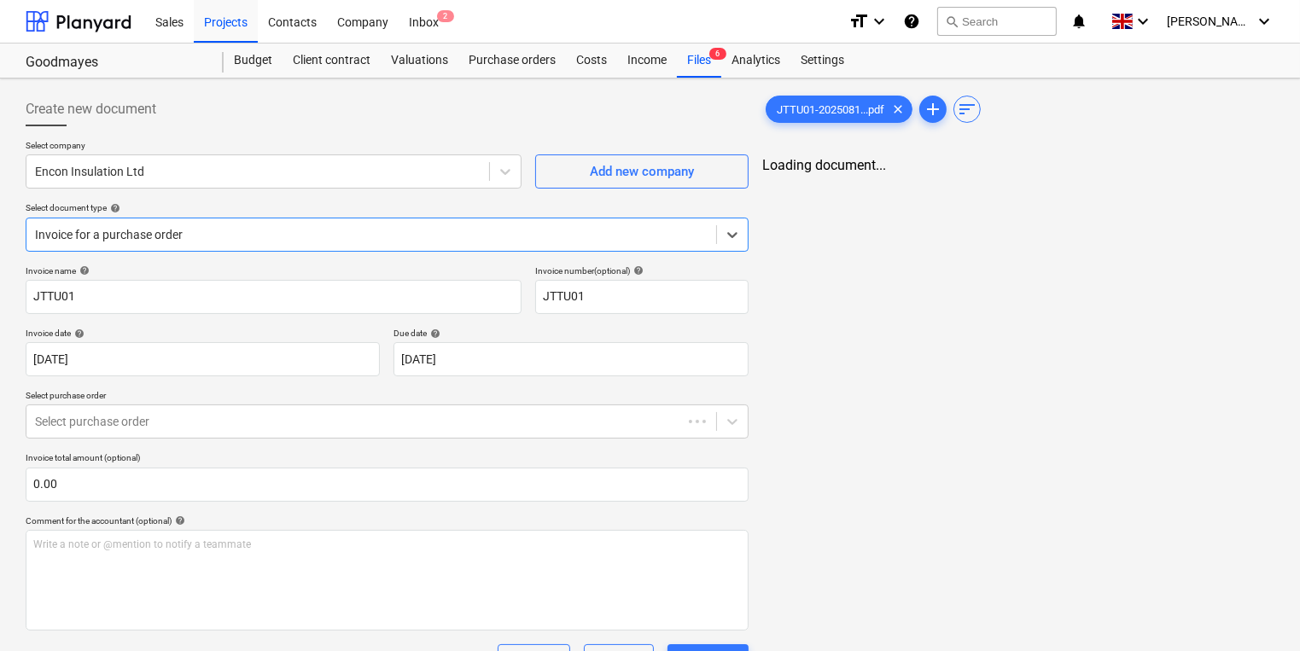
type input "[DATE]"
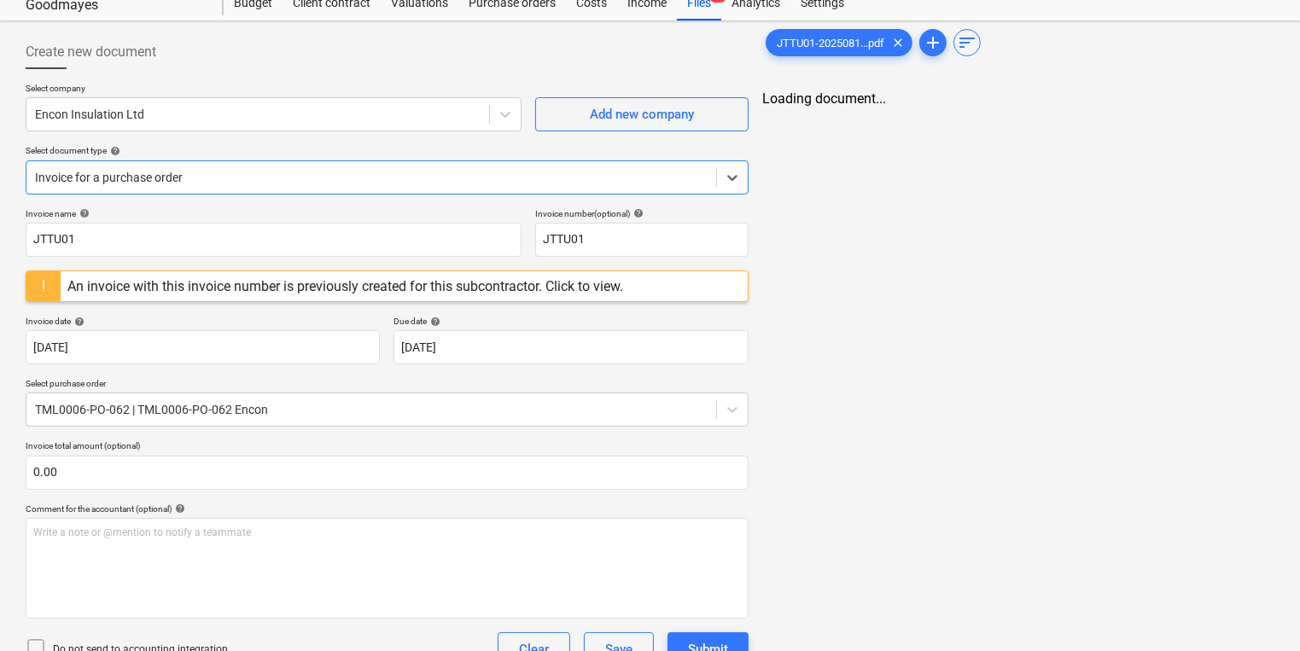
scroll to position [53, 0]
